Goal: Transaction & Acquisition: Purchase product/service

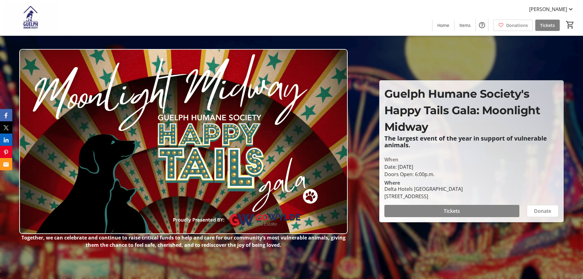
click at [438, 214] on span at bounding box center [452, 211] width 135 height 15
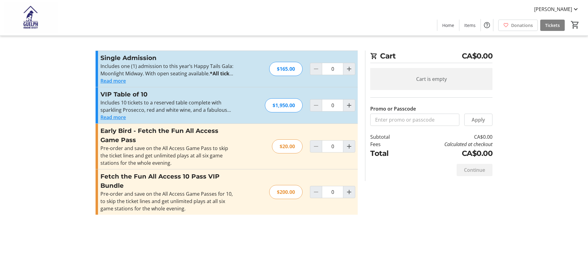
click at [118, 79] on button "Read more" at bounding box center [112, 80] width 25 height 7
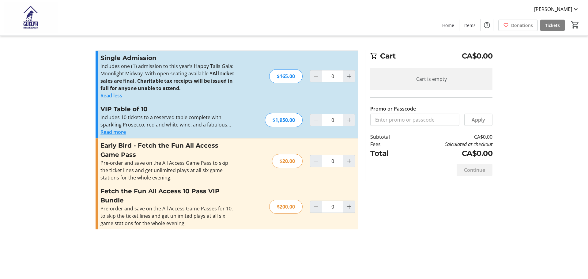
click at [107, 130] on button "Read more" at bounding box center [112, 131] width 25 height 7
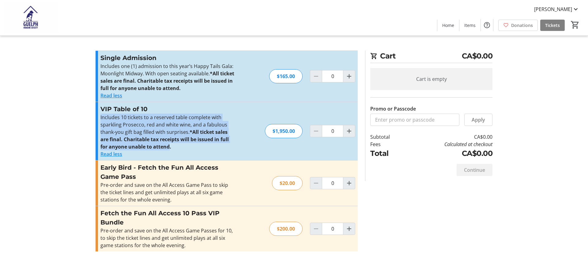
drag, startPoint x: 147, startPoint y: 145, endPoint x: 97, endPoint y: 115, distance: 58.4
click at [97, 115] on div "VIP Table of 10 Includes 10 tickets to a reserved table complete with sparkling…" at bounding box center [227, 131] width 262 height 58
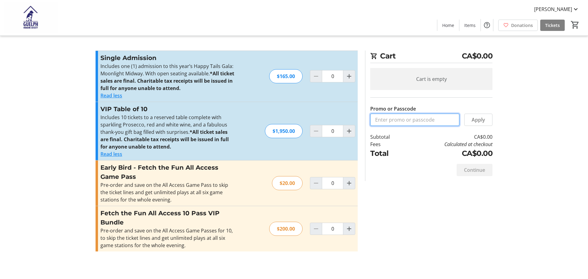
click at [376, 123] on input "Promo or Passcode" at bounding box center [414, 120] width 89 height 12
type input "vipgala2025"
click at [479, 121] on span "Apply" at bounding box center [478, 119] width 13 height 7
